Goal: Task Accomplishment & Management: Use online tool/utility

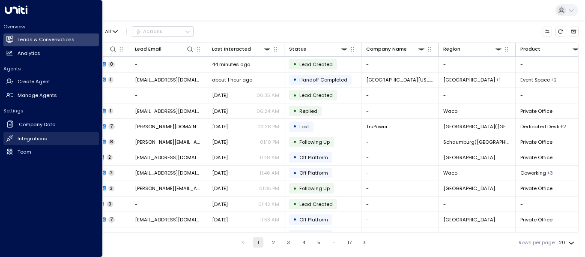
click at [34, 138] on h2 "Integrations" at bounding box center [33, 138] width 30 height 7
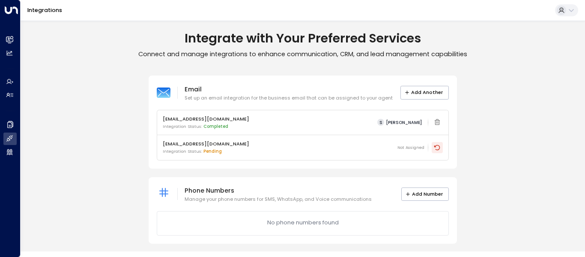
click at [438, 148] on icon at bounding box center [437, 147] width 7 height 7
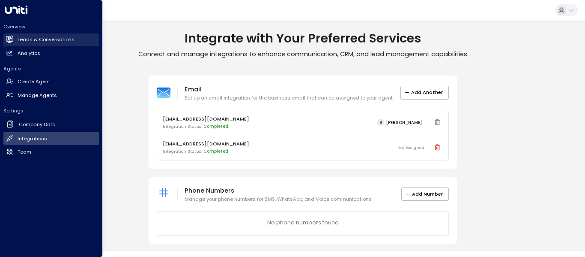
click at [9, 39] on icon at bounding box center [11, 39] width 6 height 7
